Goal: Register for event/course

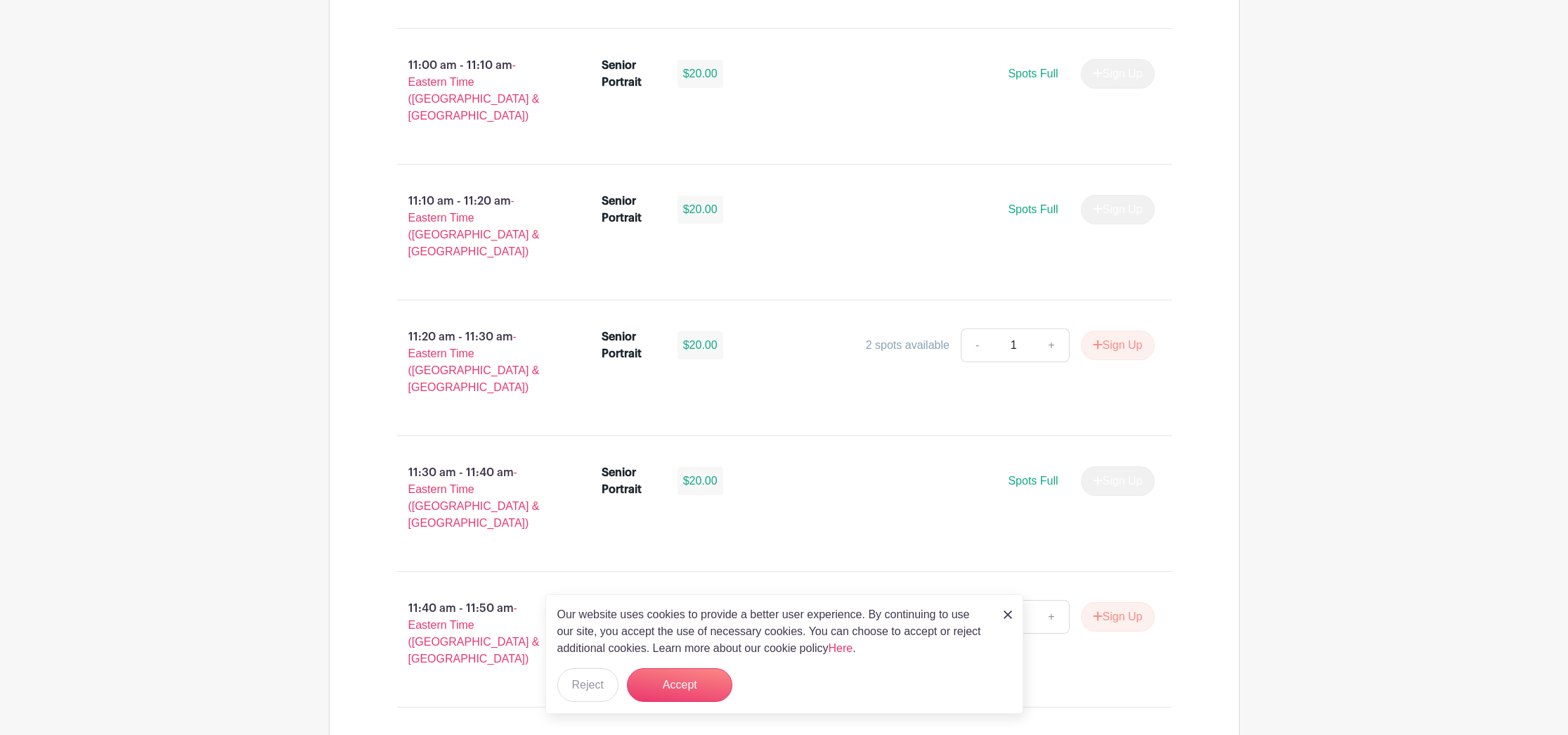
scroll to position [2636, 0]
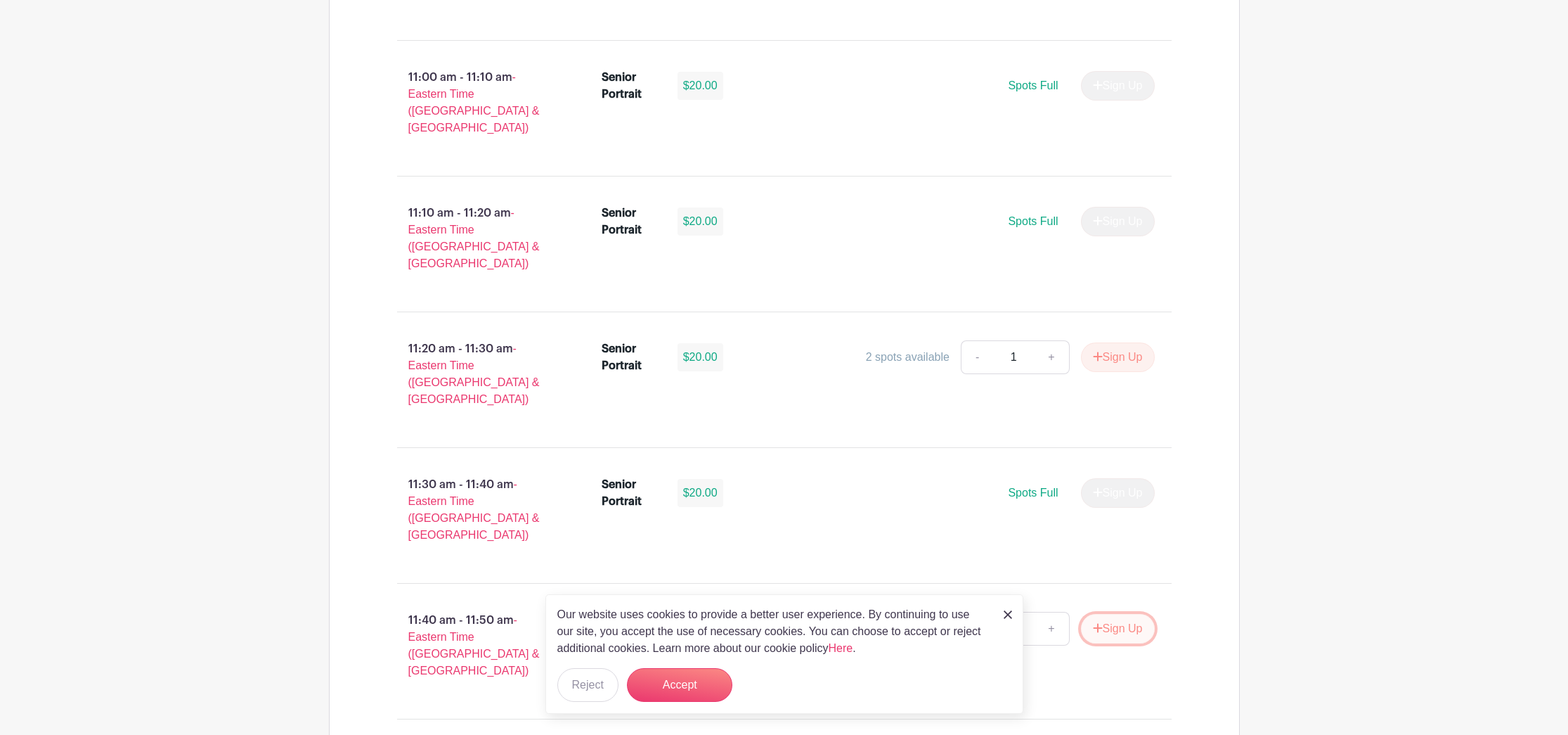
click at [1098, 614] on button "Sign Up" at bounding box center [1118, 628] width 74 height 30
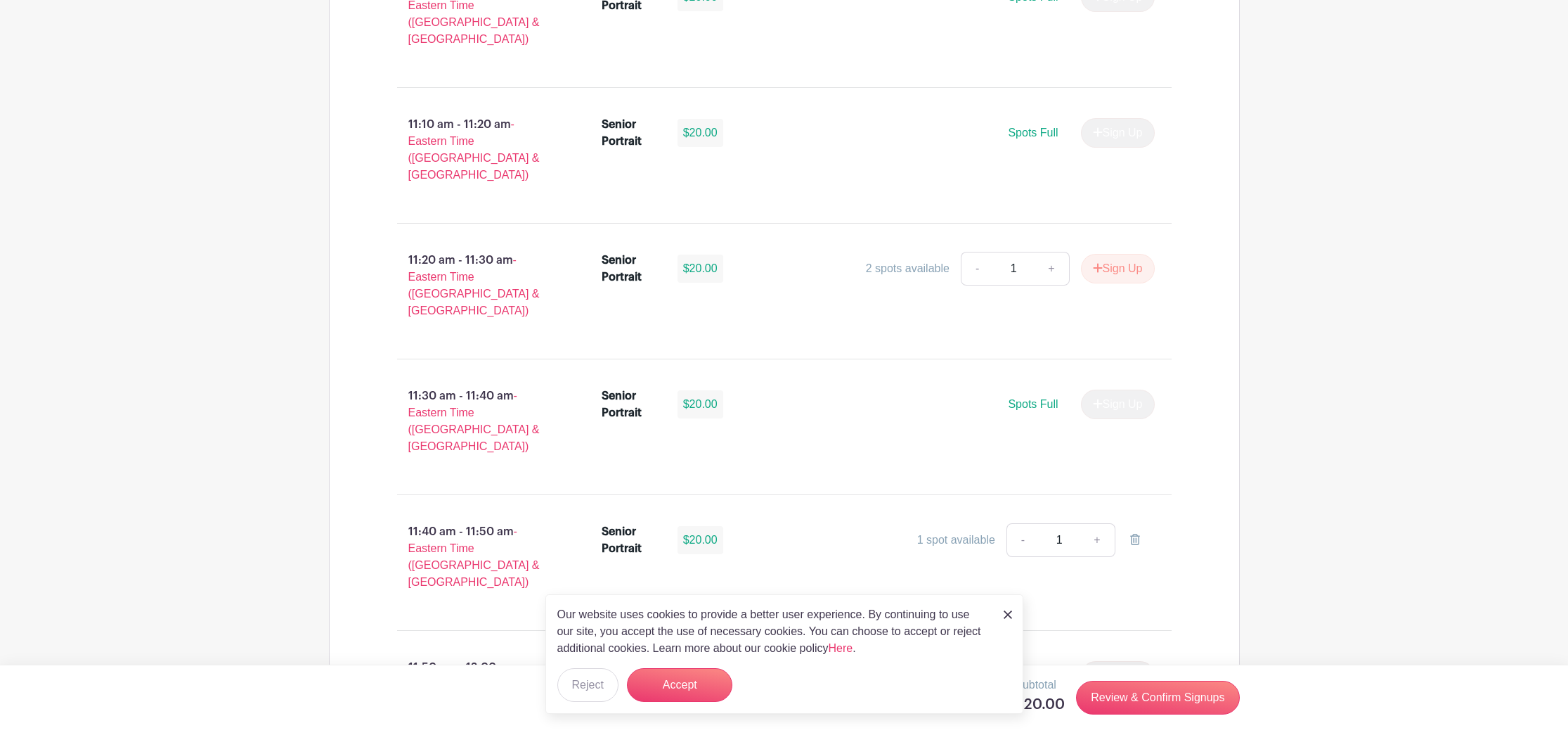
scroll to position [2725, 0]
click at [693, 697] on button "Accept" at bounding box center [680, 685] width 106 height 34
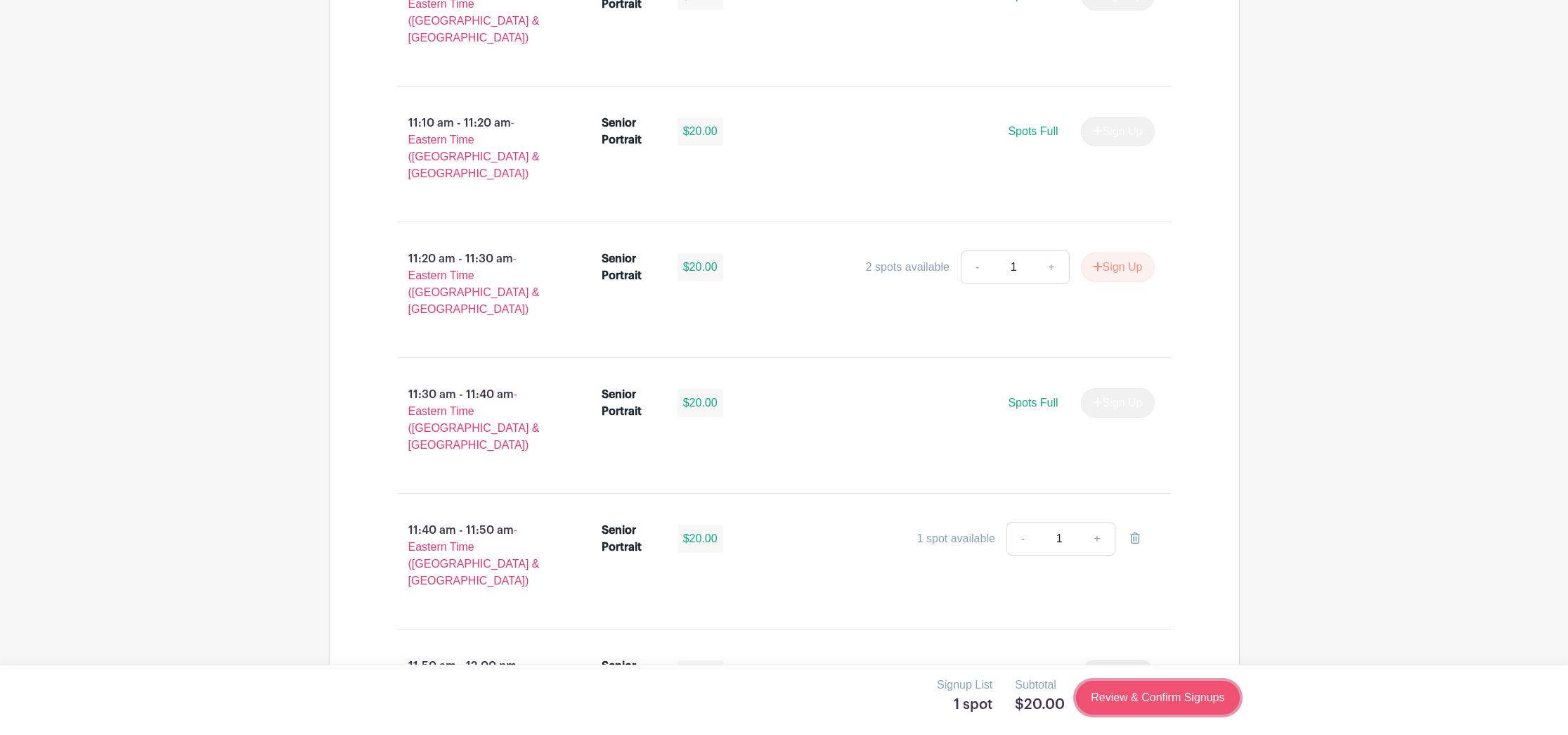
click at [1183, 701] on link "Review & Confirm Signups" at bounding box center [1157, 697] width 163 height 34
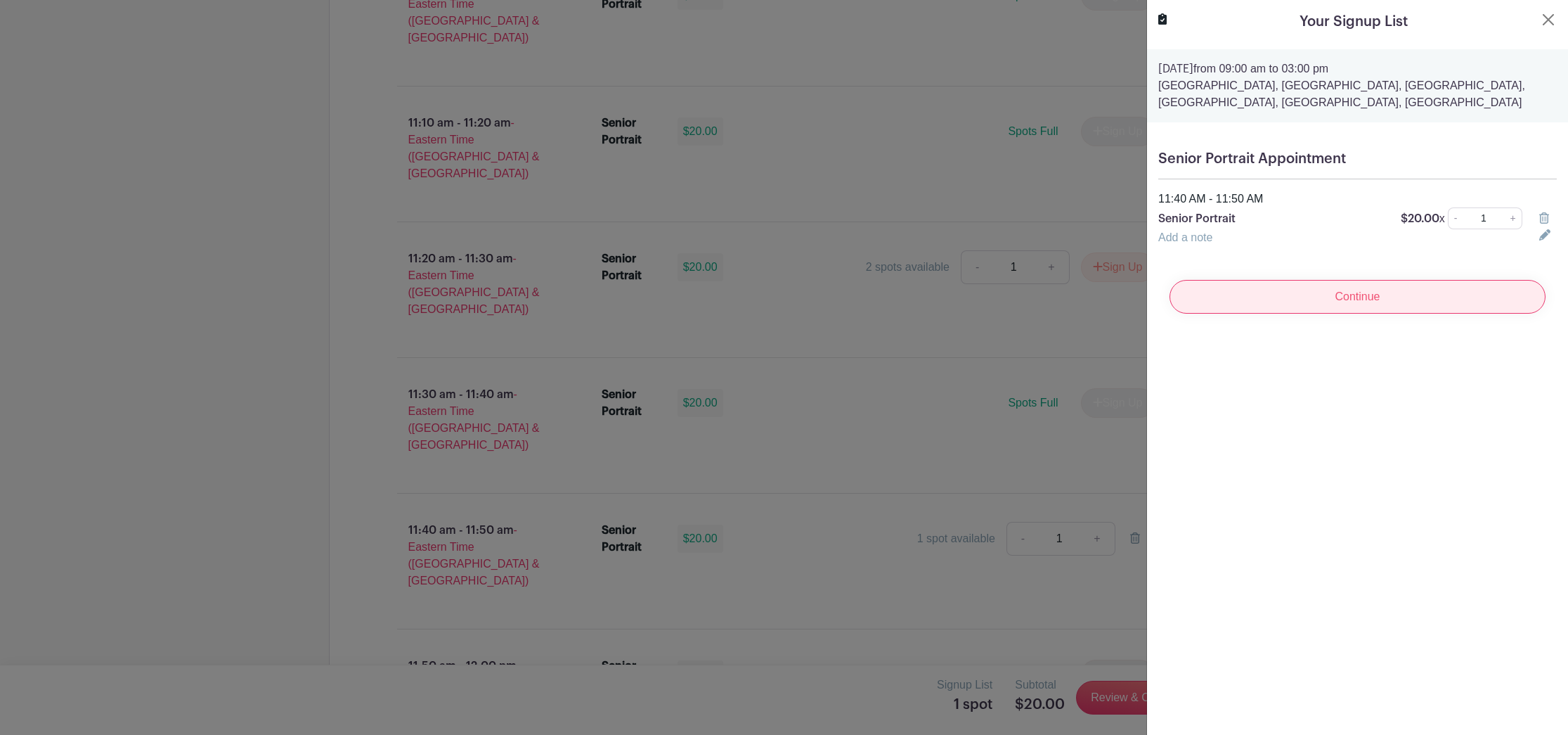
click at [1202, 304] on input "Continue" at bounding box center [1357, 296] width 376 height 34
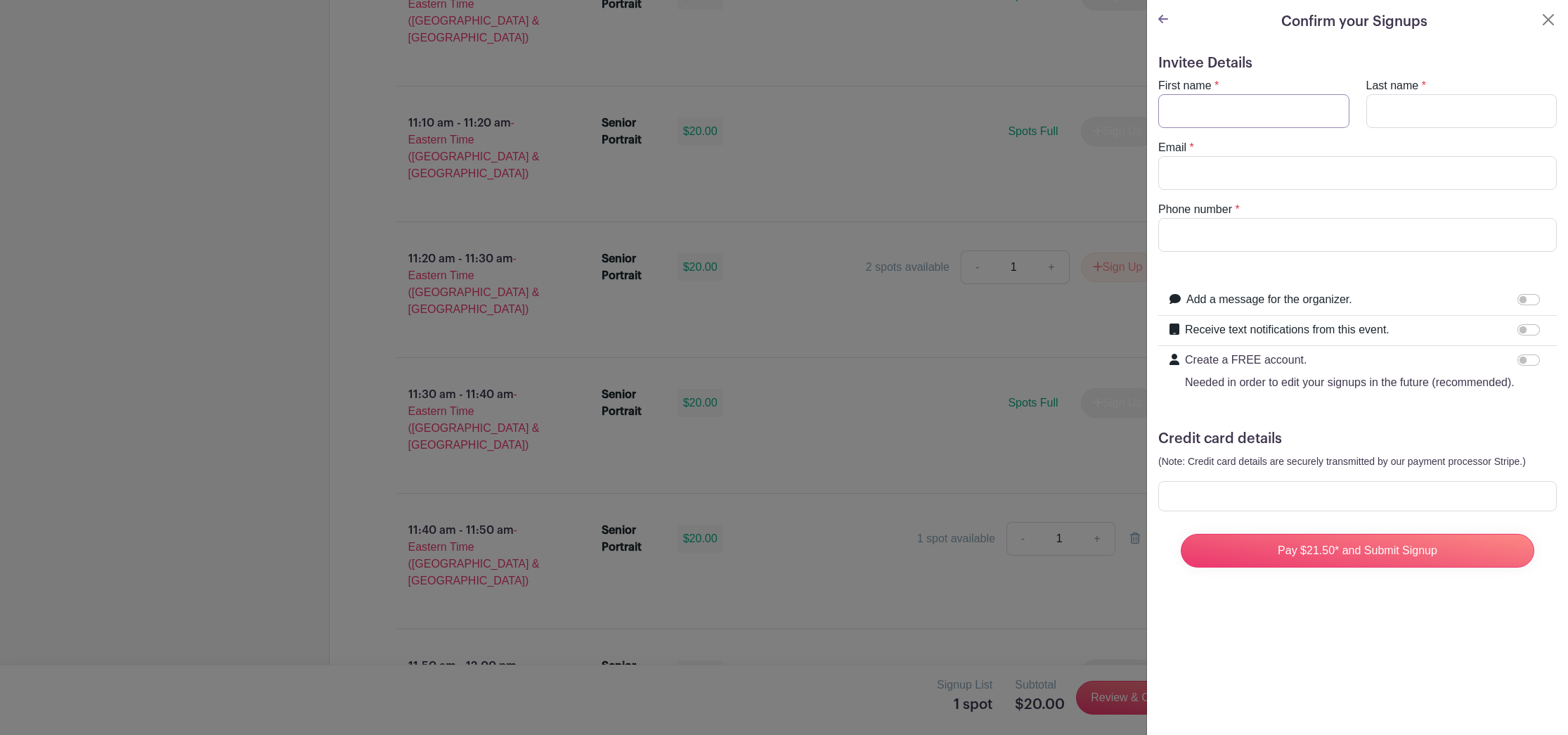
click at [1207, 113] on input "First name" at bounding box center [1254, 111] width 191 height 34
type input "Sinthia"
click at [1394, 111] on input "Last name" at bounding box center [1462, 111] width 191 height 34
type input "[PERSON_NAME]"
click at [1419, 176] on input "Email" at bounding box center [1358, 173] width 399 height 34
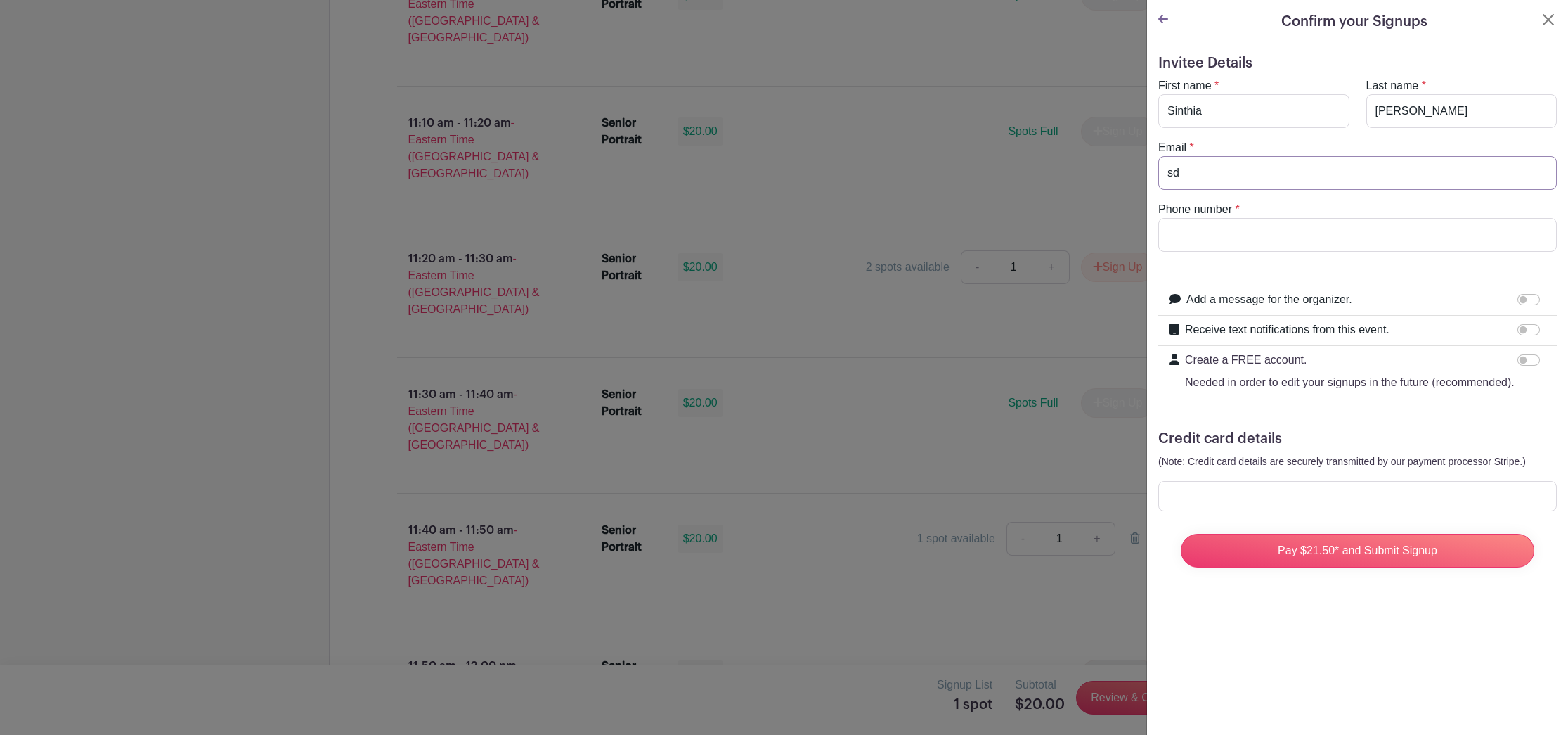
type input "s"
click at [1276, 169] on input "Email" at bounding box center [1358, 173] width 399 height 34
type input "s"
type input "[EMAIL_ADDRESS][DOMAIN_NAME]"
click at [1330, 228] on input "Phone number" at bounding box center [1358, 235] width 399 height 34
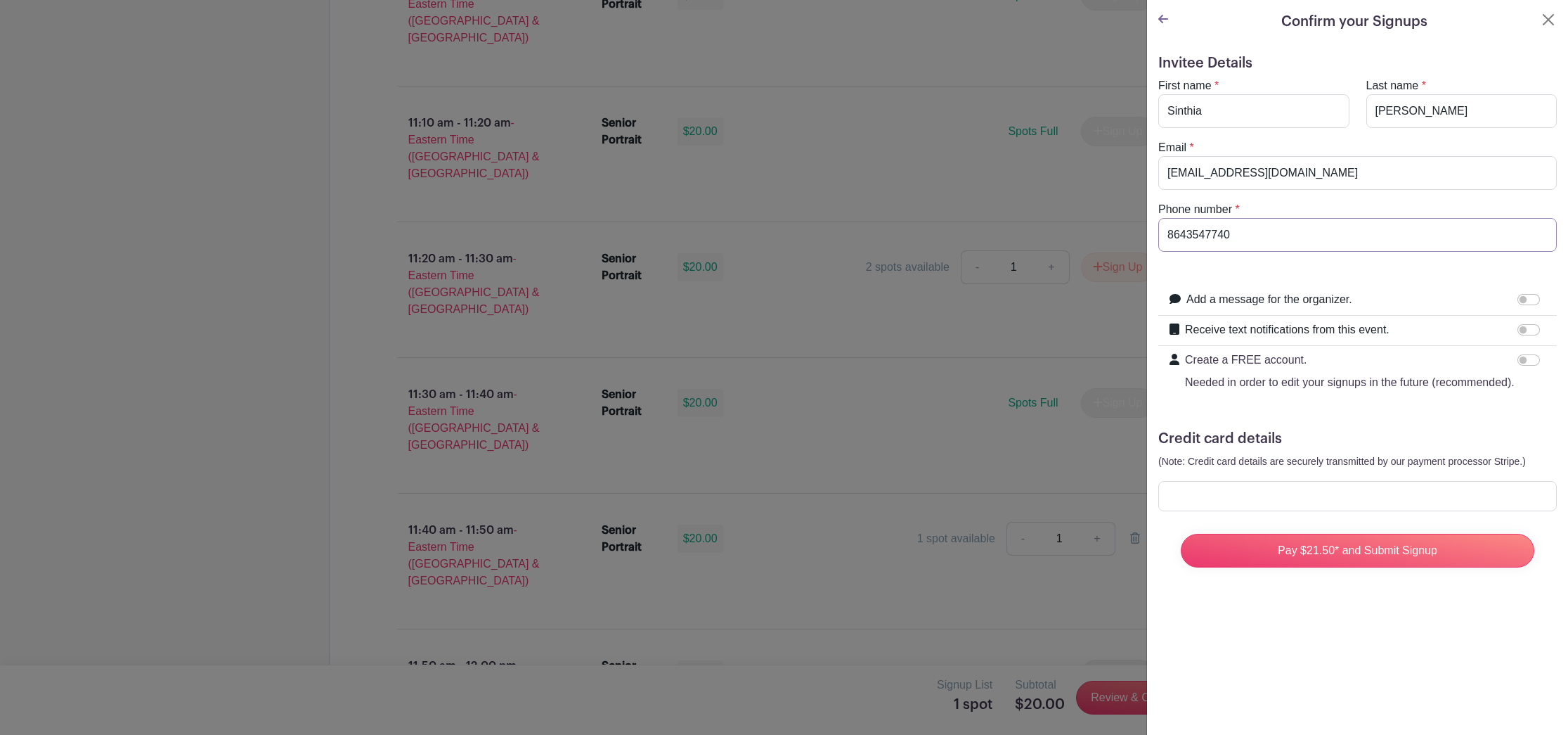
type input "8643547740"
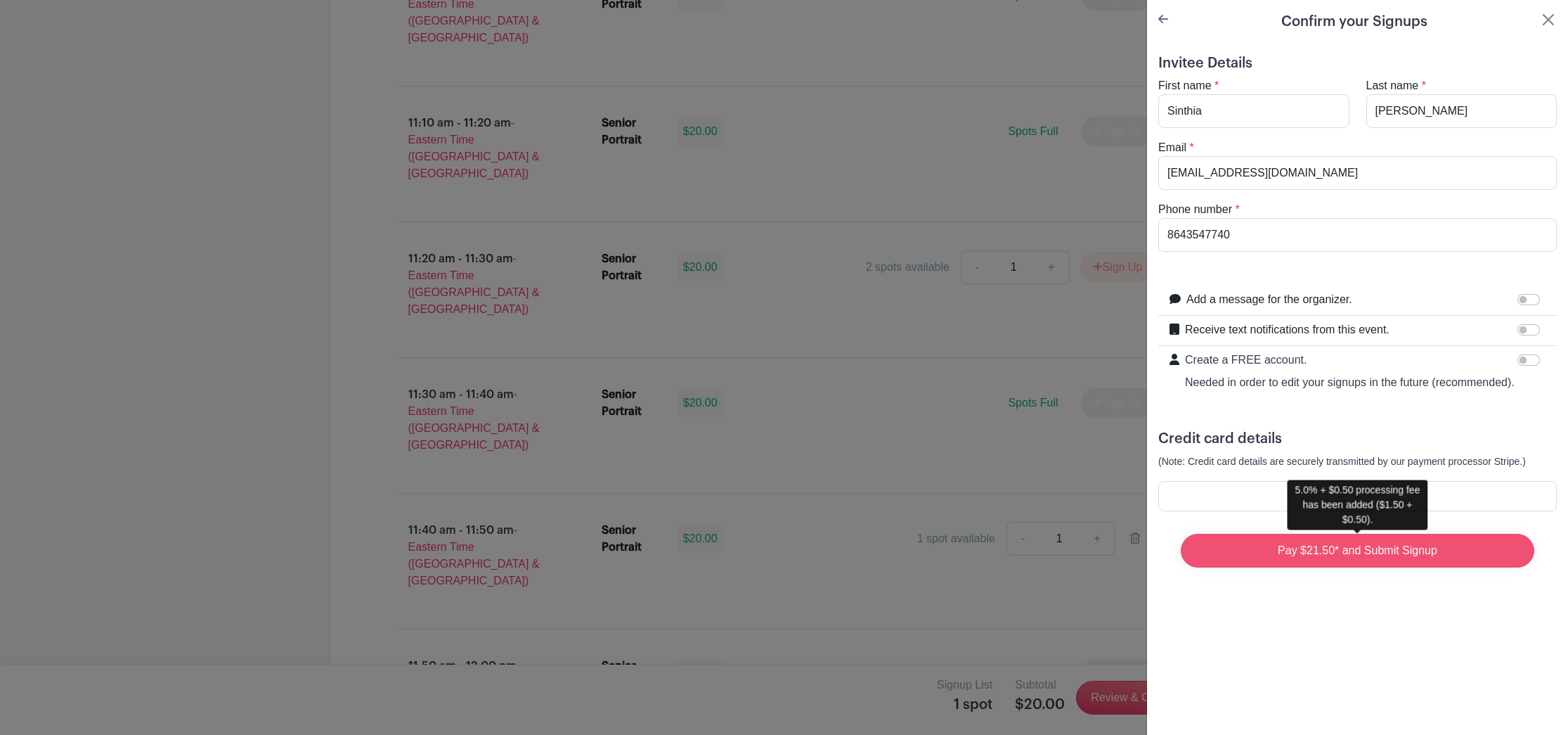
click at [1447, 544] on input "Pay $21.50* and Submit Signup" at bounding box center [1358, 550] width 354 height 34
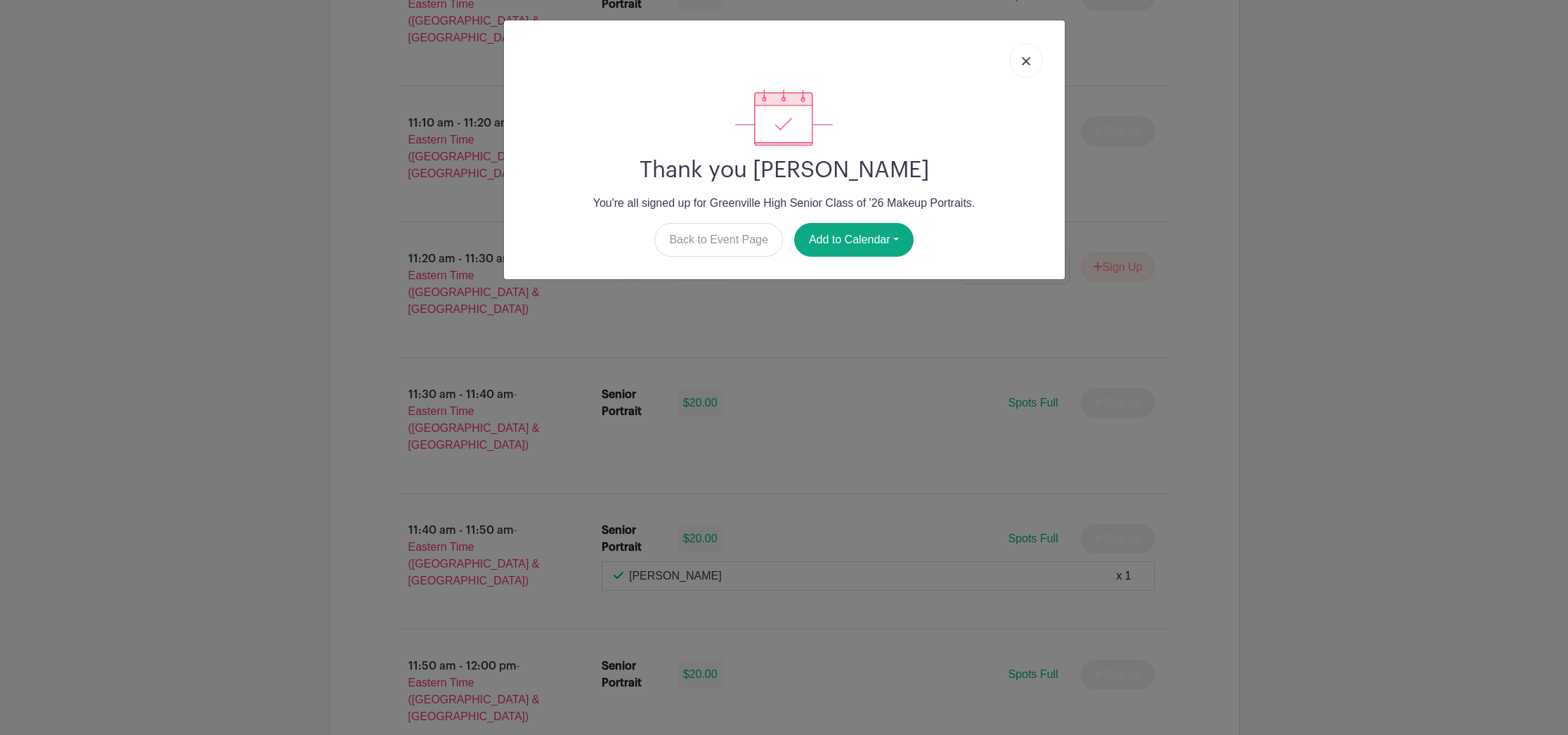
click at [1017, 52] on link at bounding box center [1026, 60] width 33 height 36
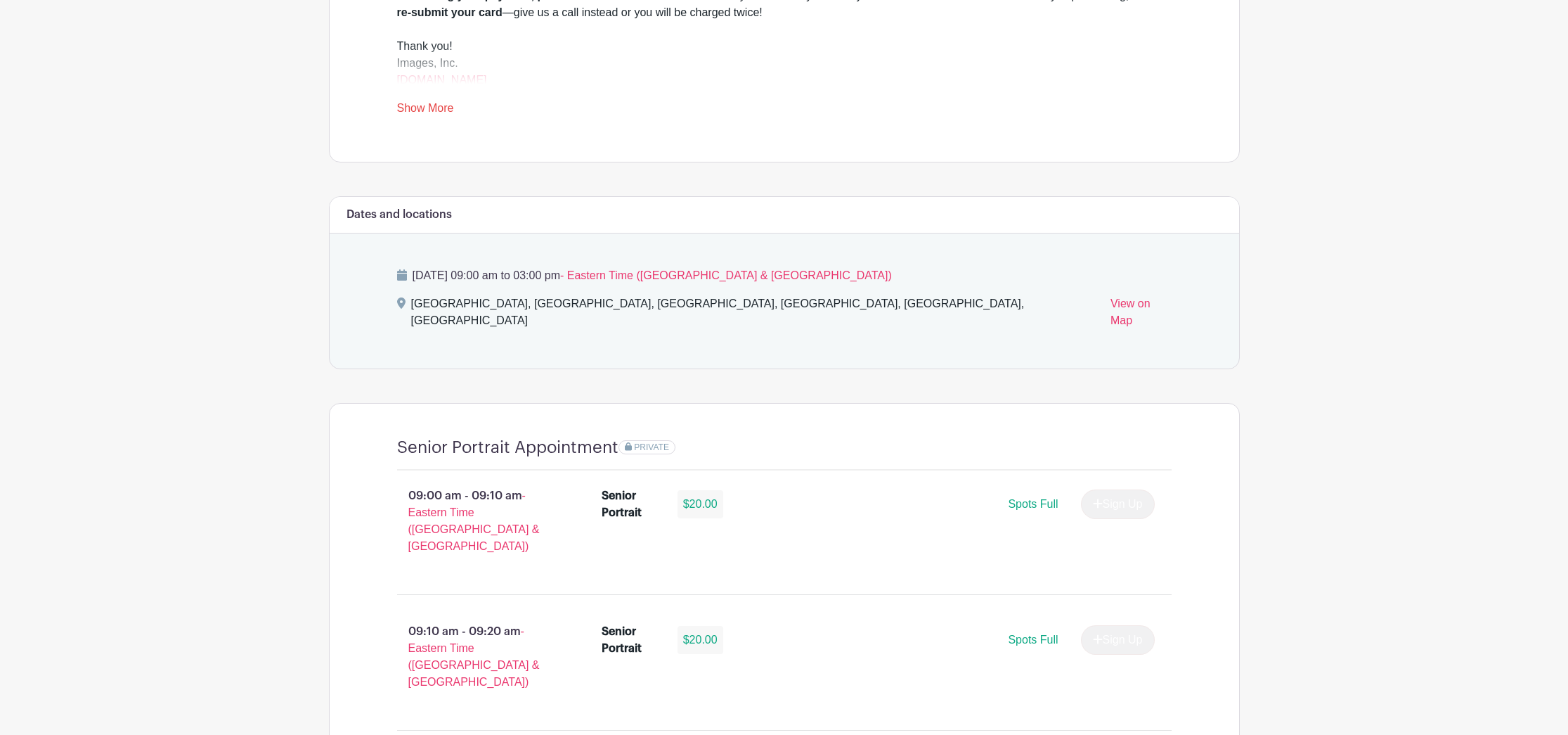
scroll to position [0, 0]
